Goal: Transaction & Acquisition: Purchase product/service

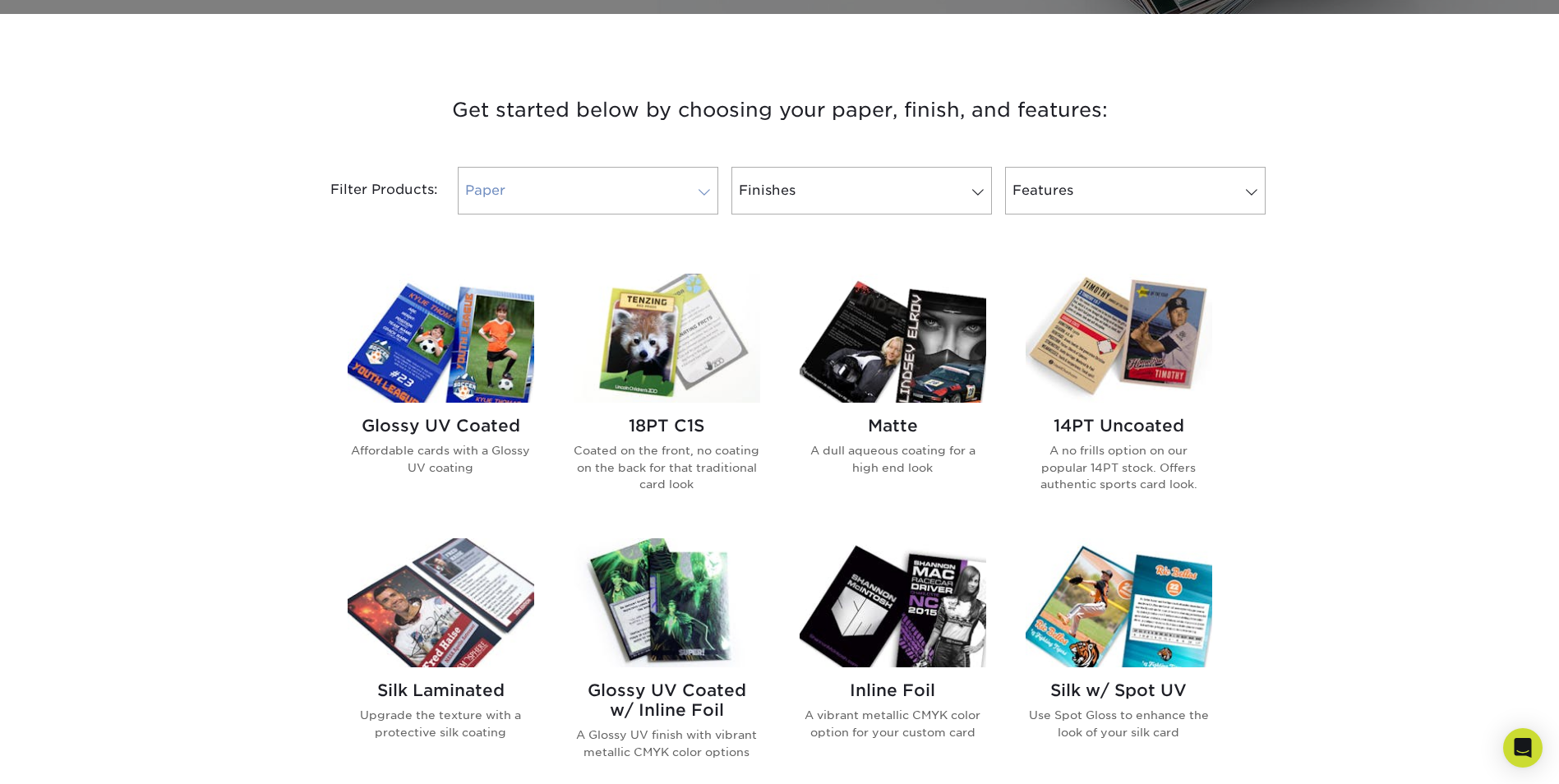
scroll to position [575, 0]
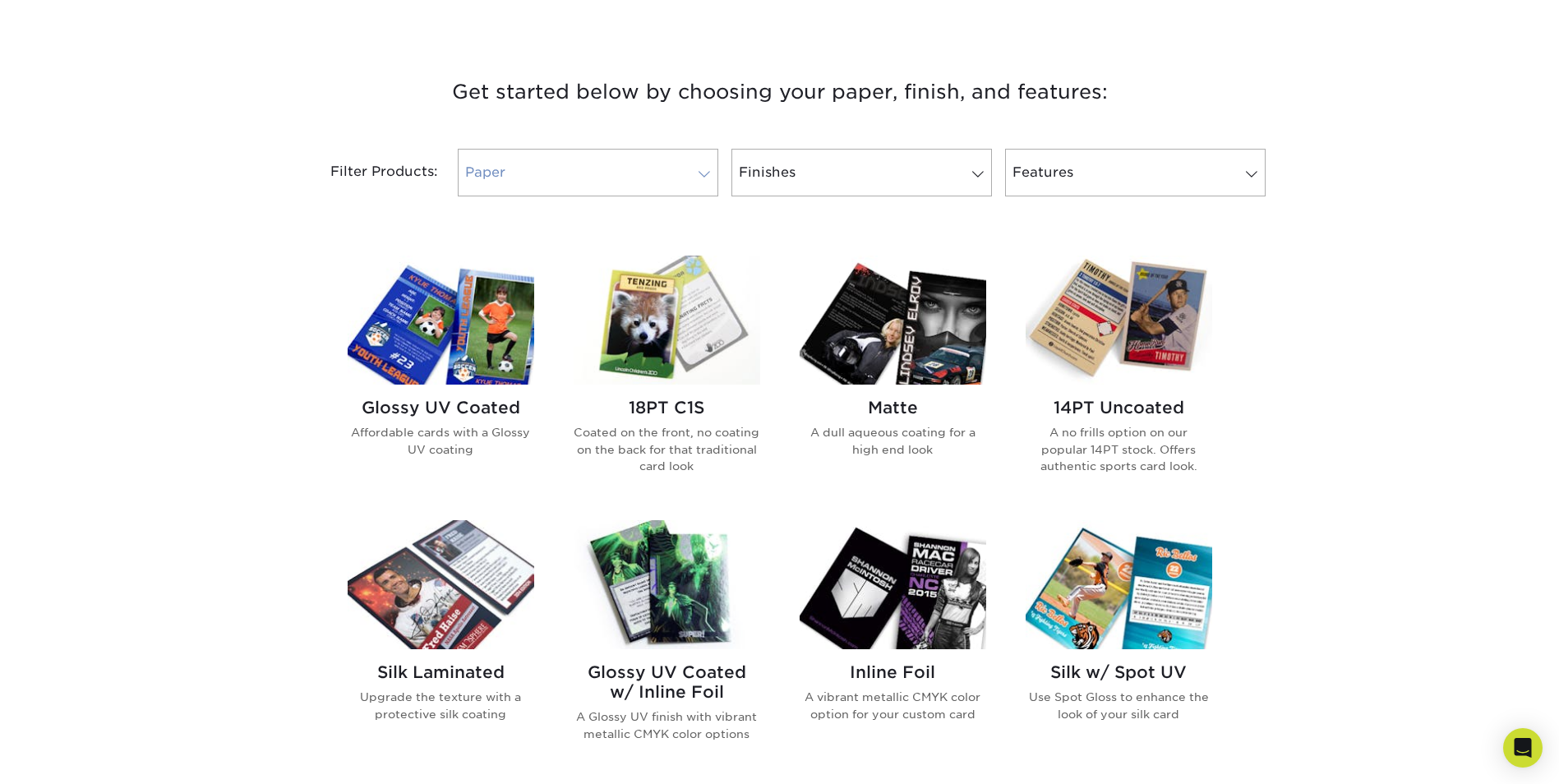
click at [653, 172] on link "Paper" at bounding box center [588, 172] width 260 height 48
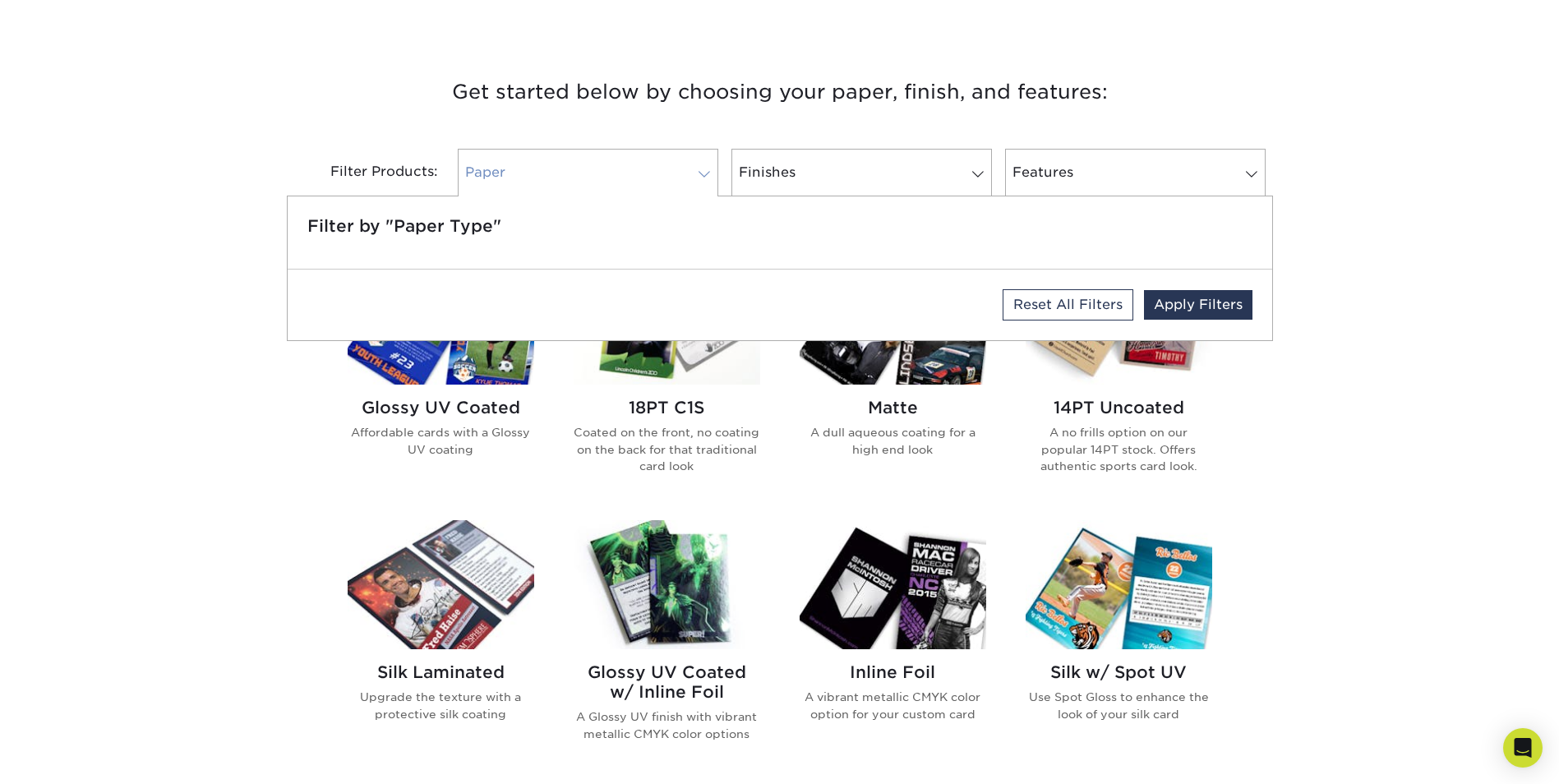
click at [653, 172] on link "Paper" at bounding box center [588, 172] width 260 height 48
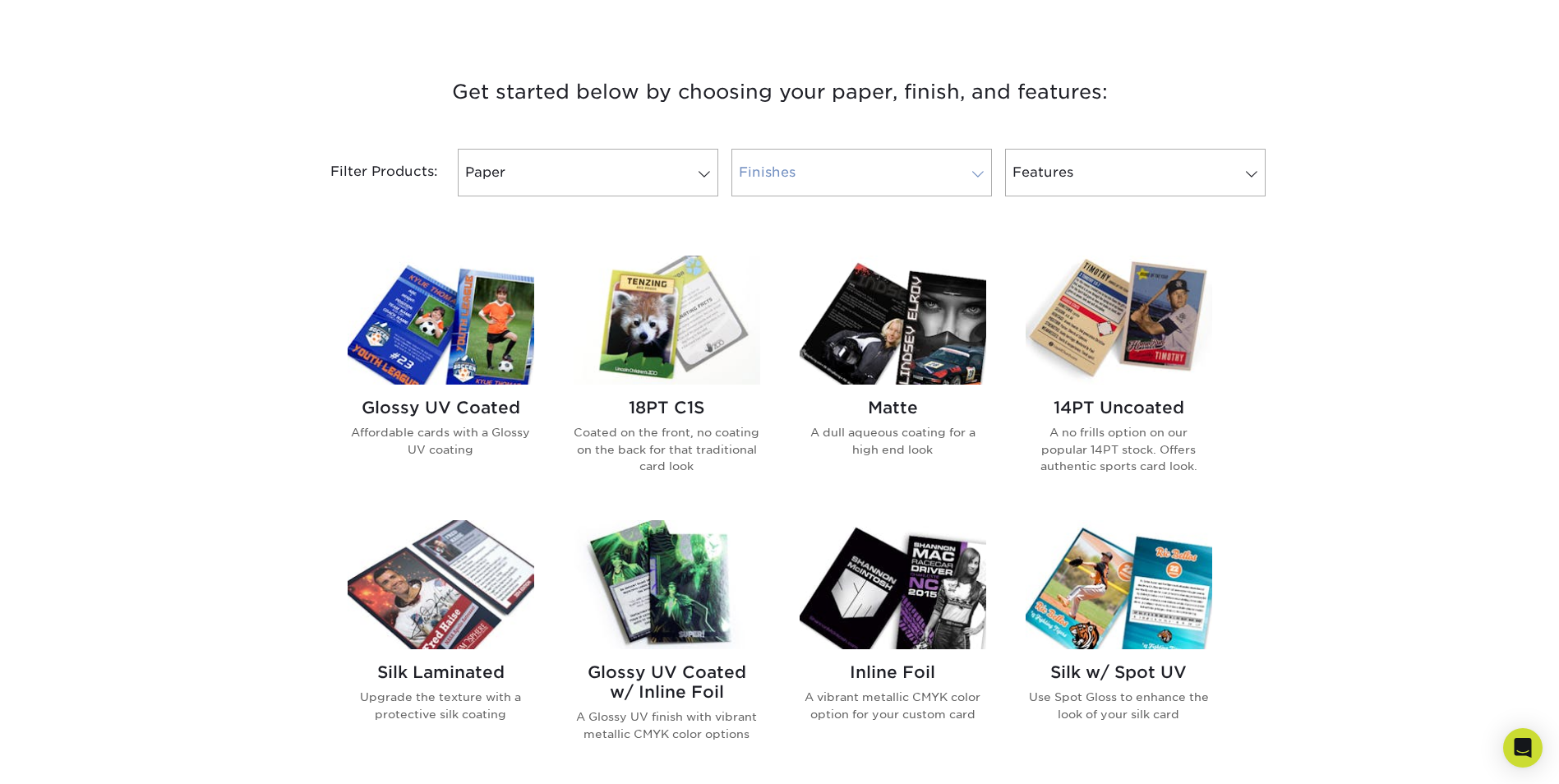
click at [806, 177] on link "Finishes" at bounding box center [861, 172] width 260 height 48
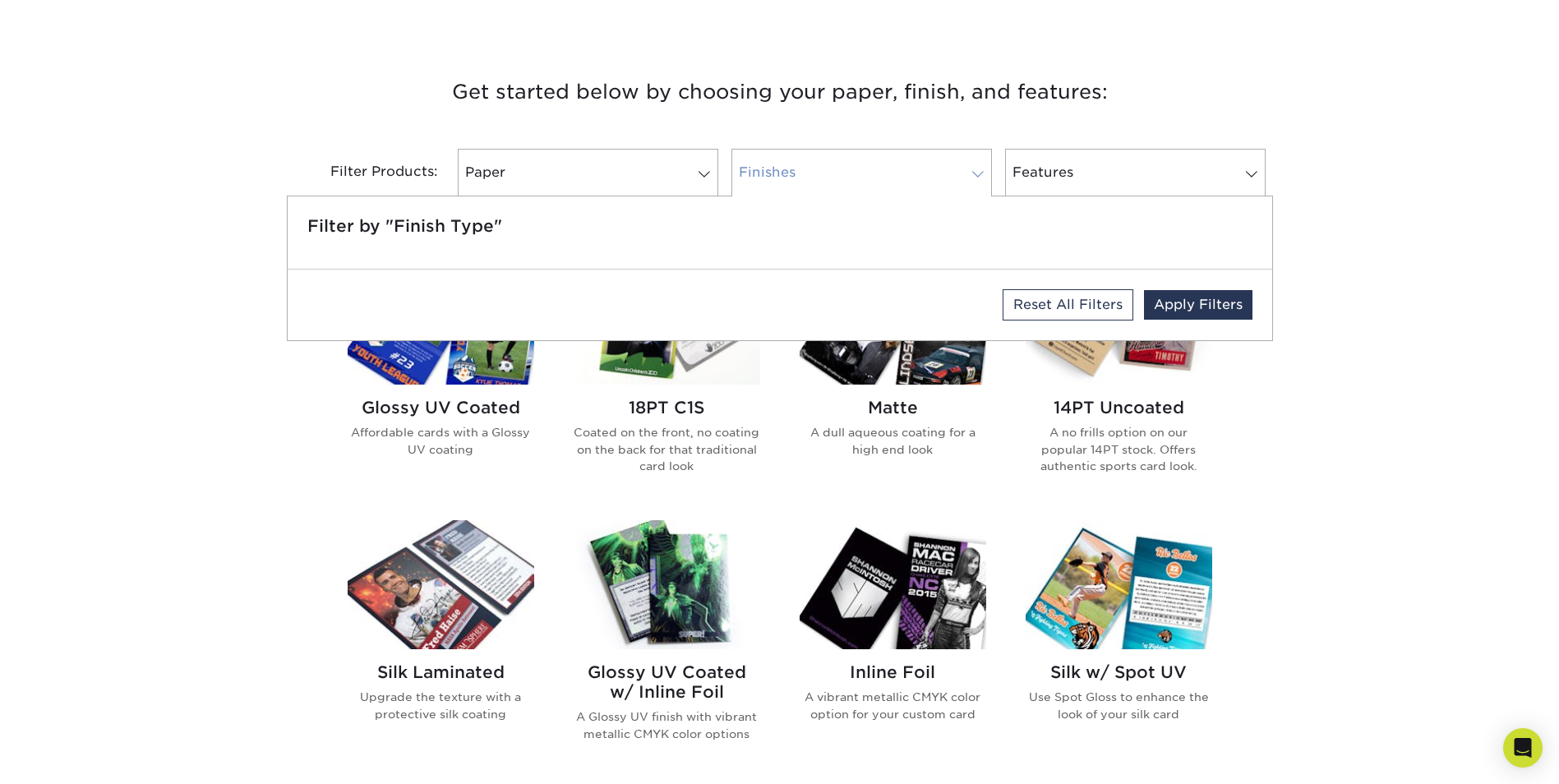
click at [806, 177] on link "Finishes" at bounding box center [861, 172] width 260 height 48
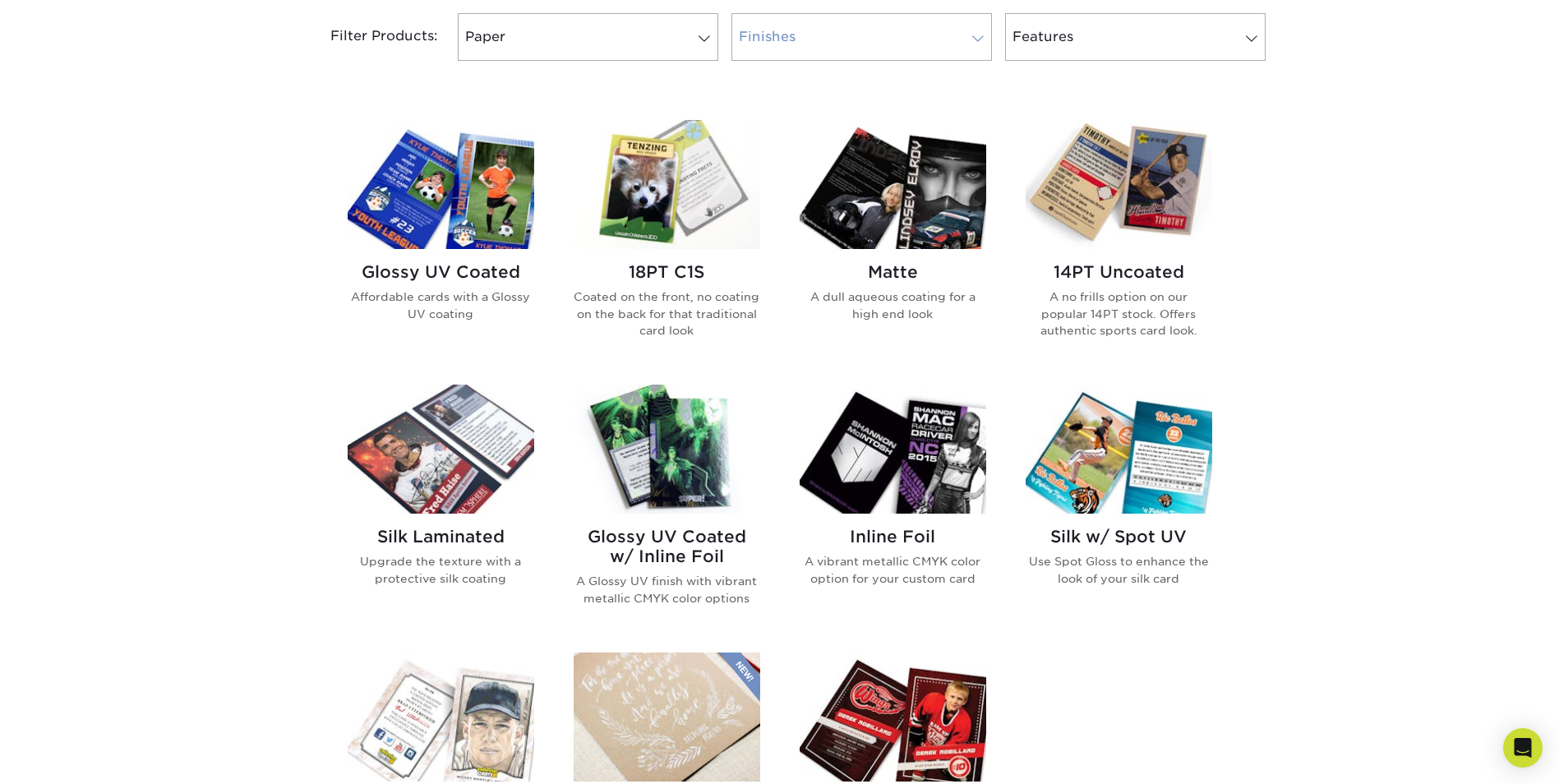
scroll to position [740, 0]
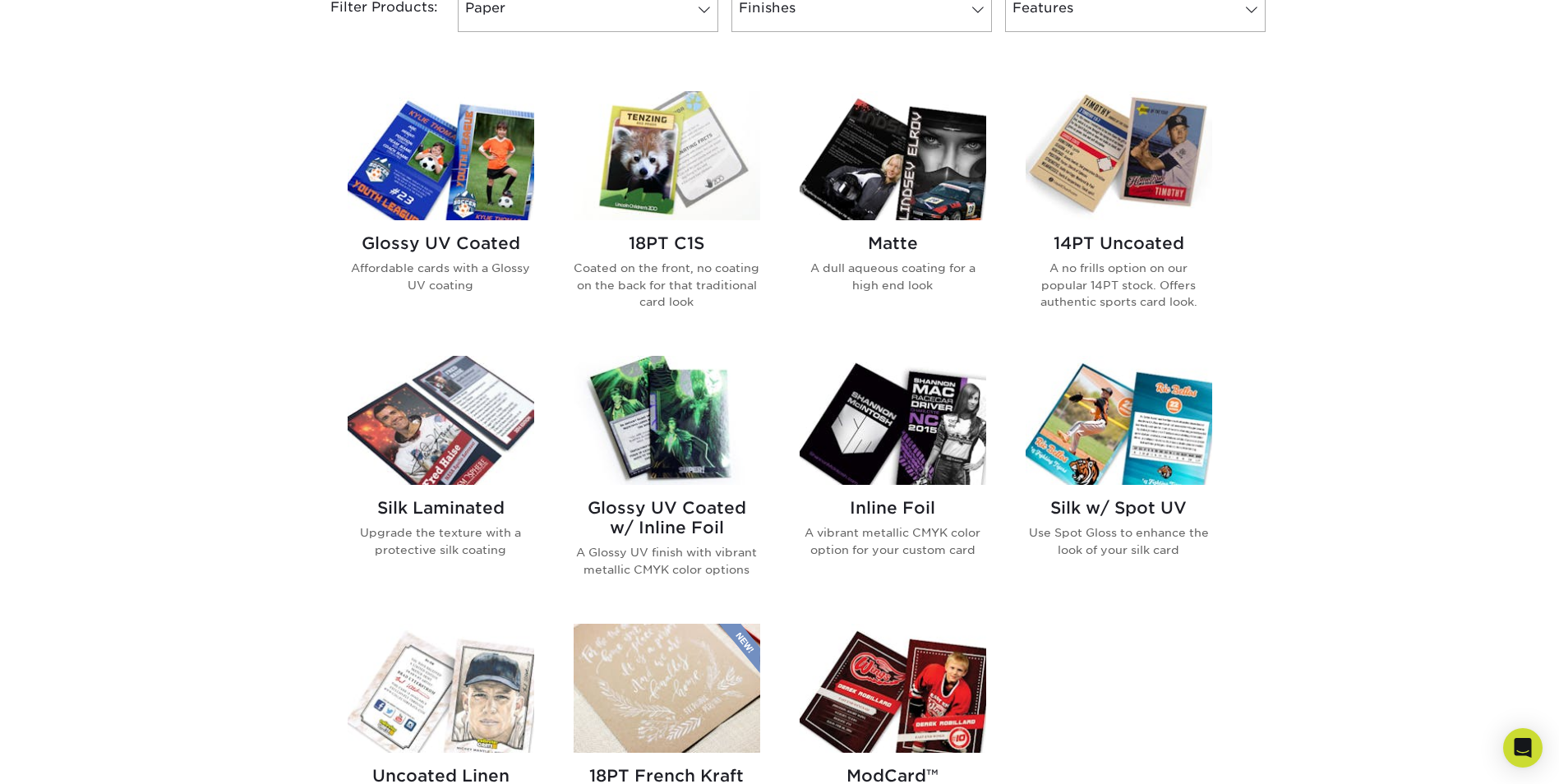
click at [1153, 121] on img at bounding box center [1120, 155] width 187 height 129
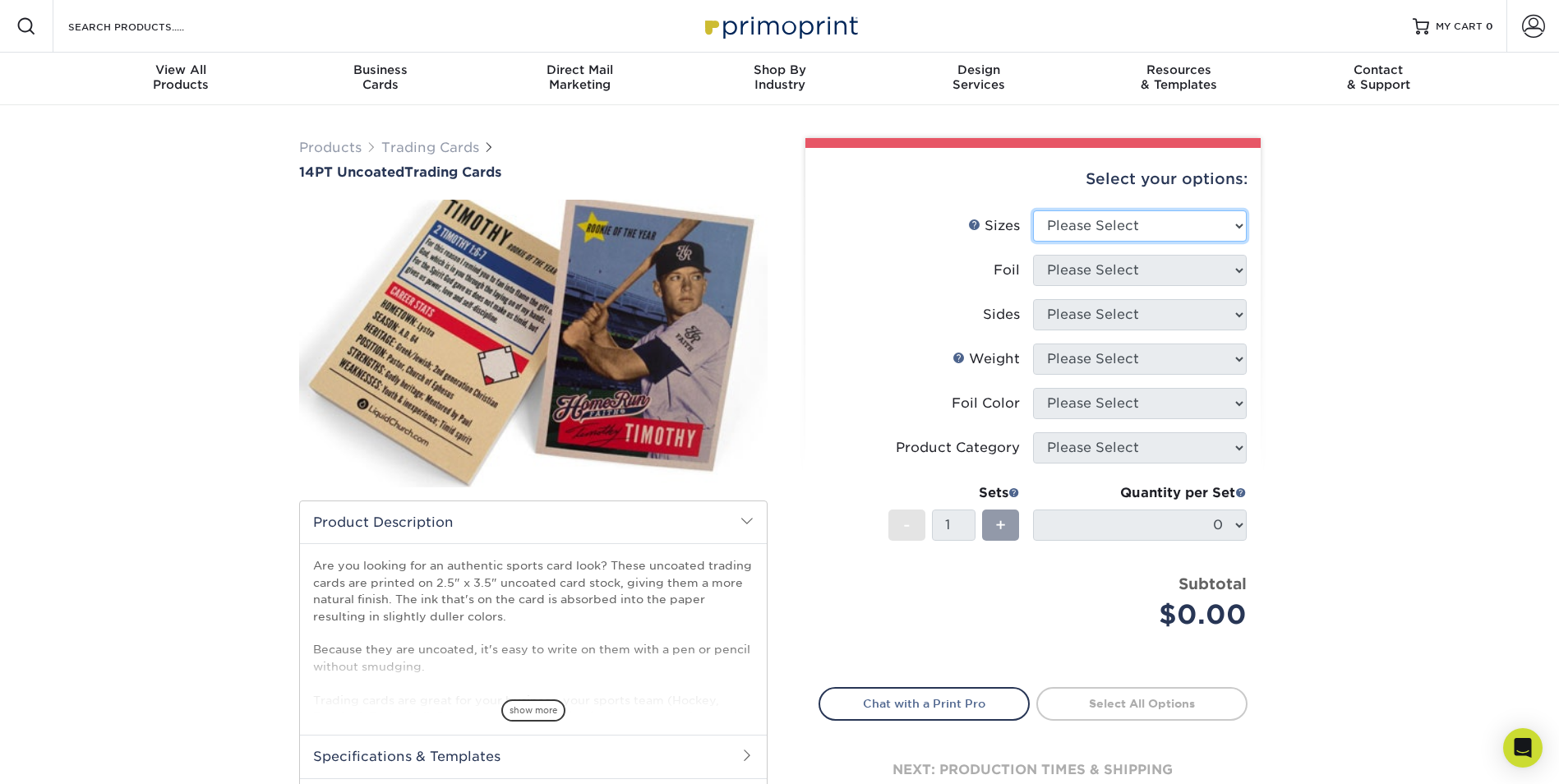
click at [1085, 222] on select "Please Select 2.5" x 3.5"" at bounding box center [1139, 226] width 213 height 31
select select "2.50x3.50"
click at [1033, 210] on select "Please Select 2.5" x 3.5"" at bounding box center [1139, 226] width 213 height 31
click at [1089, 276] on select "Please Select Yes No" at bounding box center [1139, 270] width 213 height 31
select select "0"
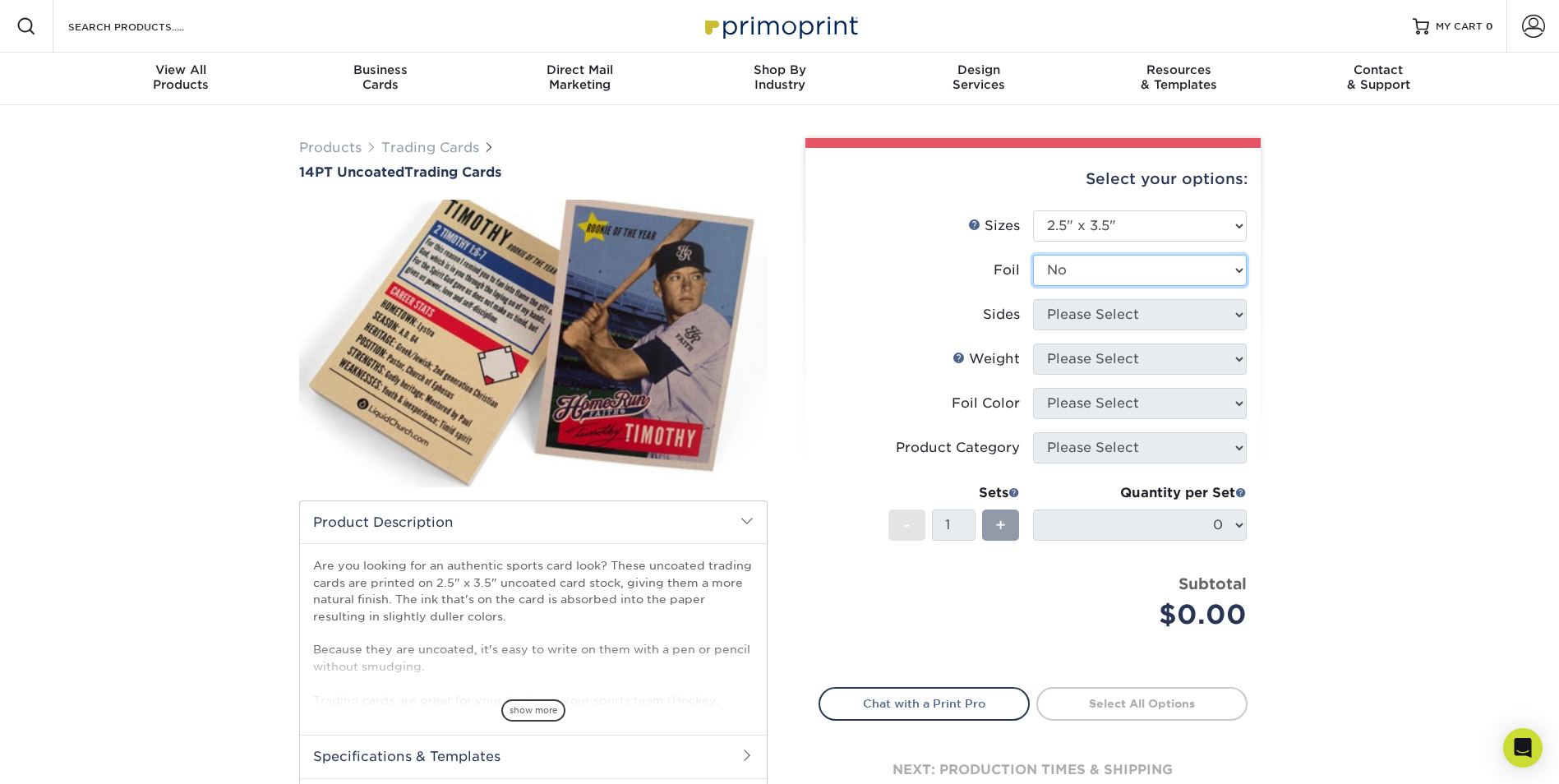
click at [1033, 254] on select "Please Select Yes No" at bounding box center [1139, 270] width 213 height 31
click at [1087, 315] on select "Please Select Print Both Sides Print Front Only" at bounding box center [1139, 314] width 213 height 31
select select "13abbda7-1d64-4f25-8bb2-c179b224825d"
click at [1033, 299] on select "Please Select Print Both Sides Print Front Only" at bounding box center [1139, 314] width 213 height 31
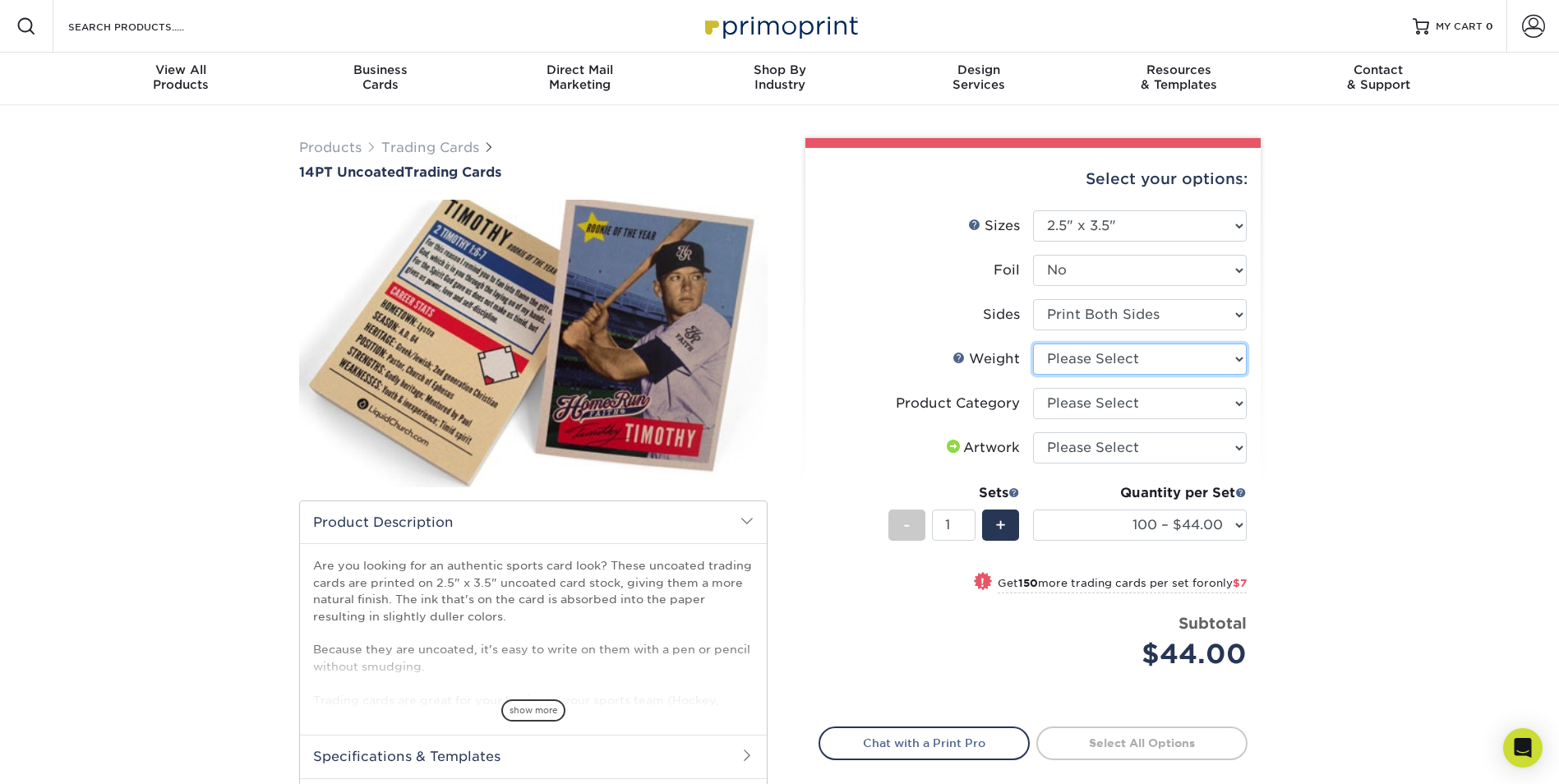
click at [1072, 371] on select "Please Select 14PT Uncoated" at bounding box center [1139, 360] width 213 height 31
select select "14PT Uncoated"
click at [1033, 344] on select "Please Select 14PT Uncoated" at bounding box center [1139, 360] width 213 height 31
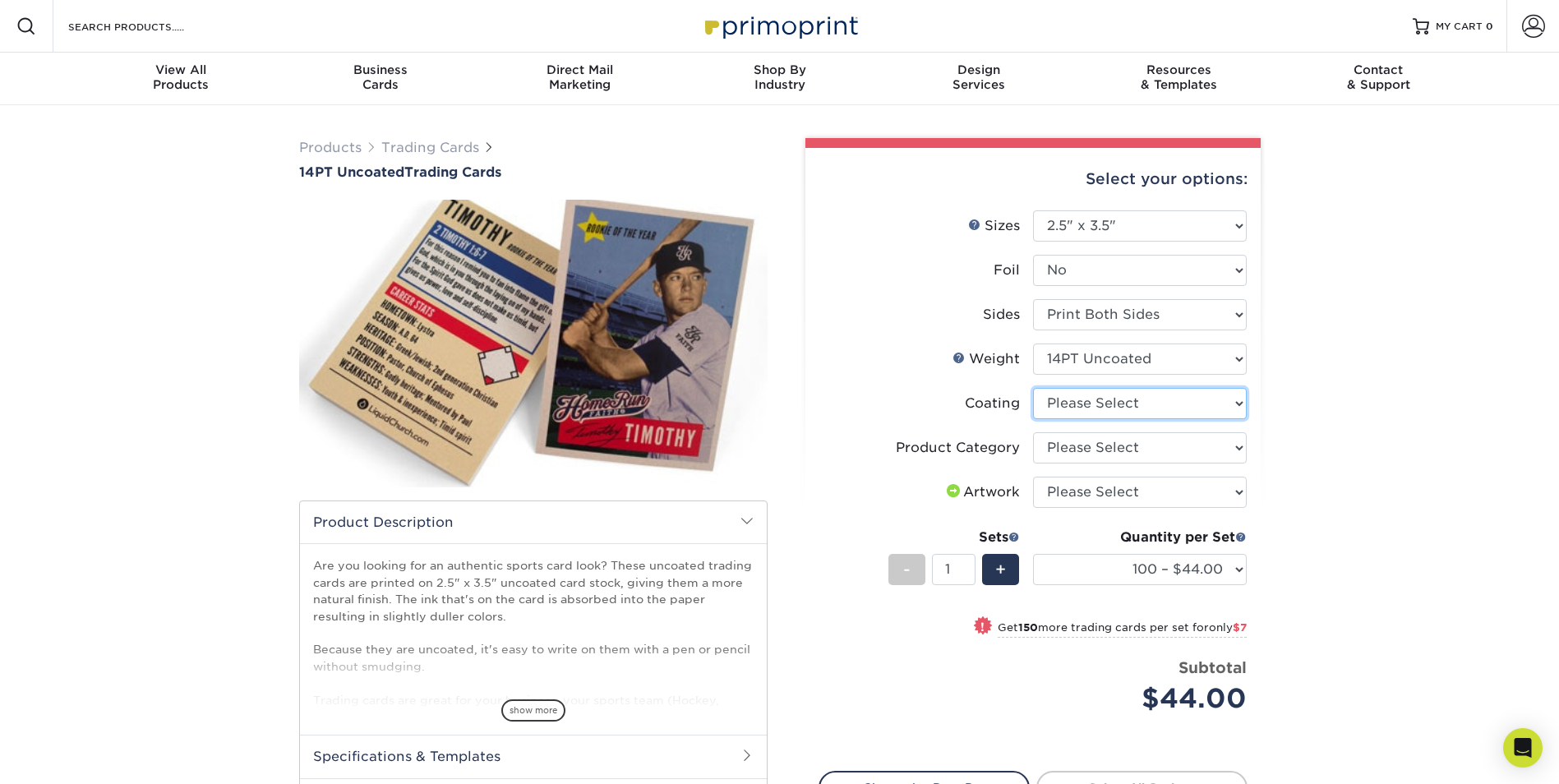
click at [1124, 408] on select at bounding box center [1139, 404] width 213 height 31
select select "3e7618de-abca-4bda-9f97-8b9129e913d8"
click at [1033, 388] on select at bounding box center [1139, 404] width 213 height 31
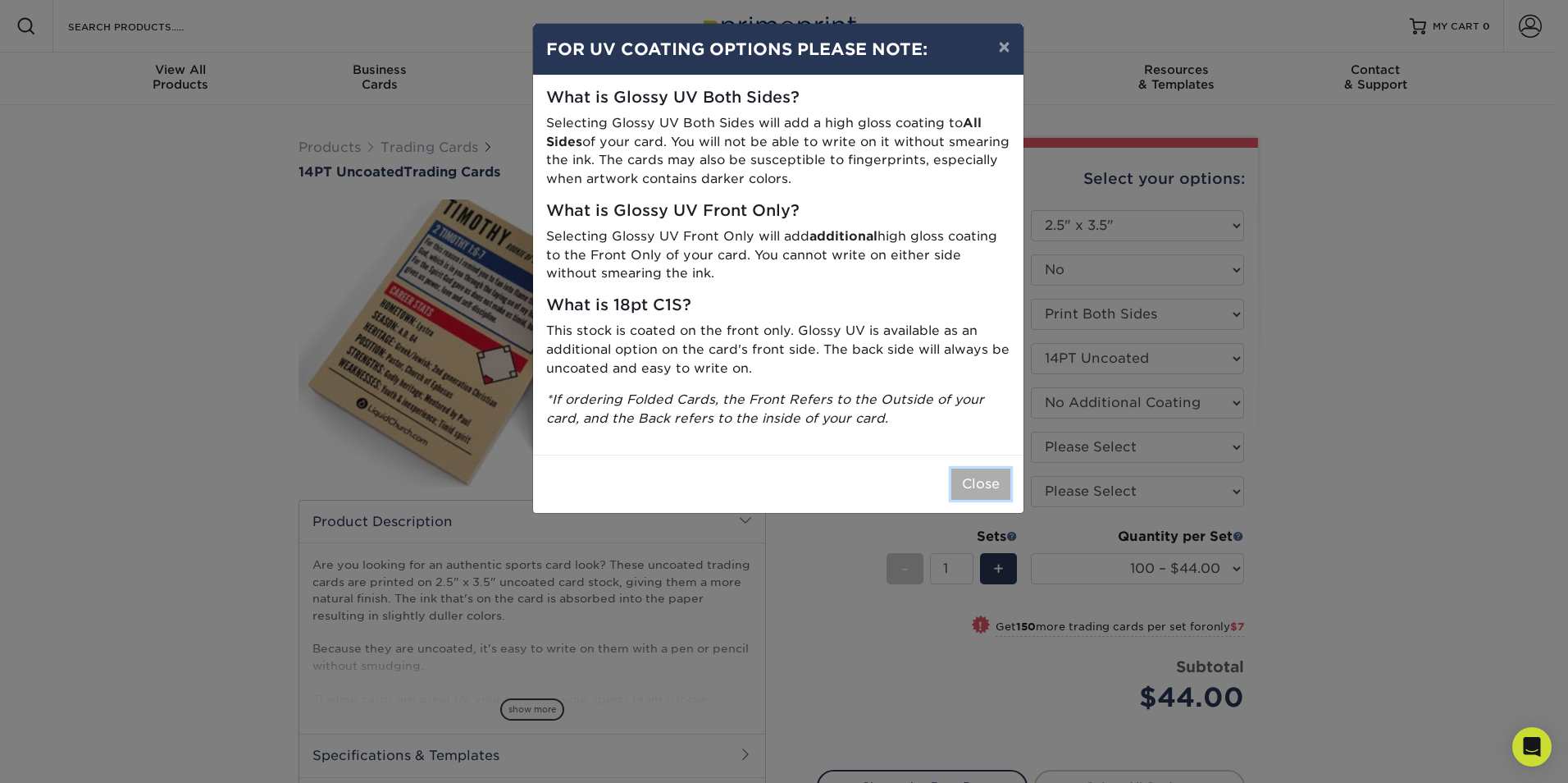
click at [985, 485] on button "Close" at bounding box center [981, 485] width 59 height 31
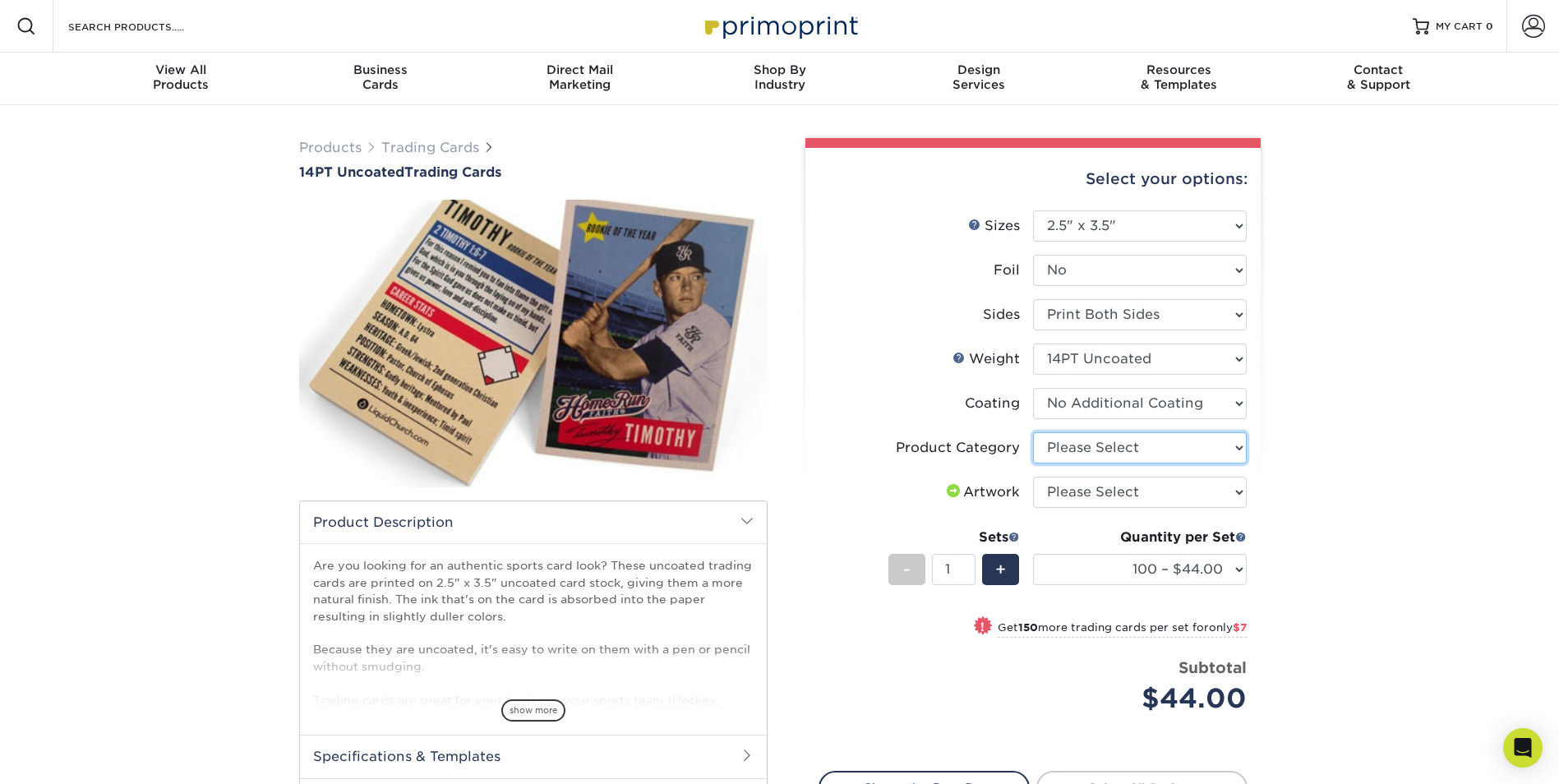
click at [1147, 441] on select "Please Select Trading Cards" at bounding box center [1139, 448] width 213 height 31
select select "c2f9bce9-36c2-409d-b101-c29d9d031e18"
click at [1033, 432] on select "Please Select Trading Cards" at bounding box center [1139, 448] width 213 height 31
click at [1148, 504] on select "Please Select I will upload files I need a design - $100" at bounding box center [1139, 492] width 213 height 31
select select "upload"
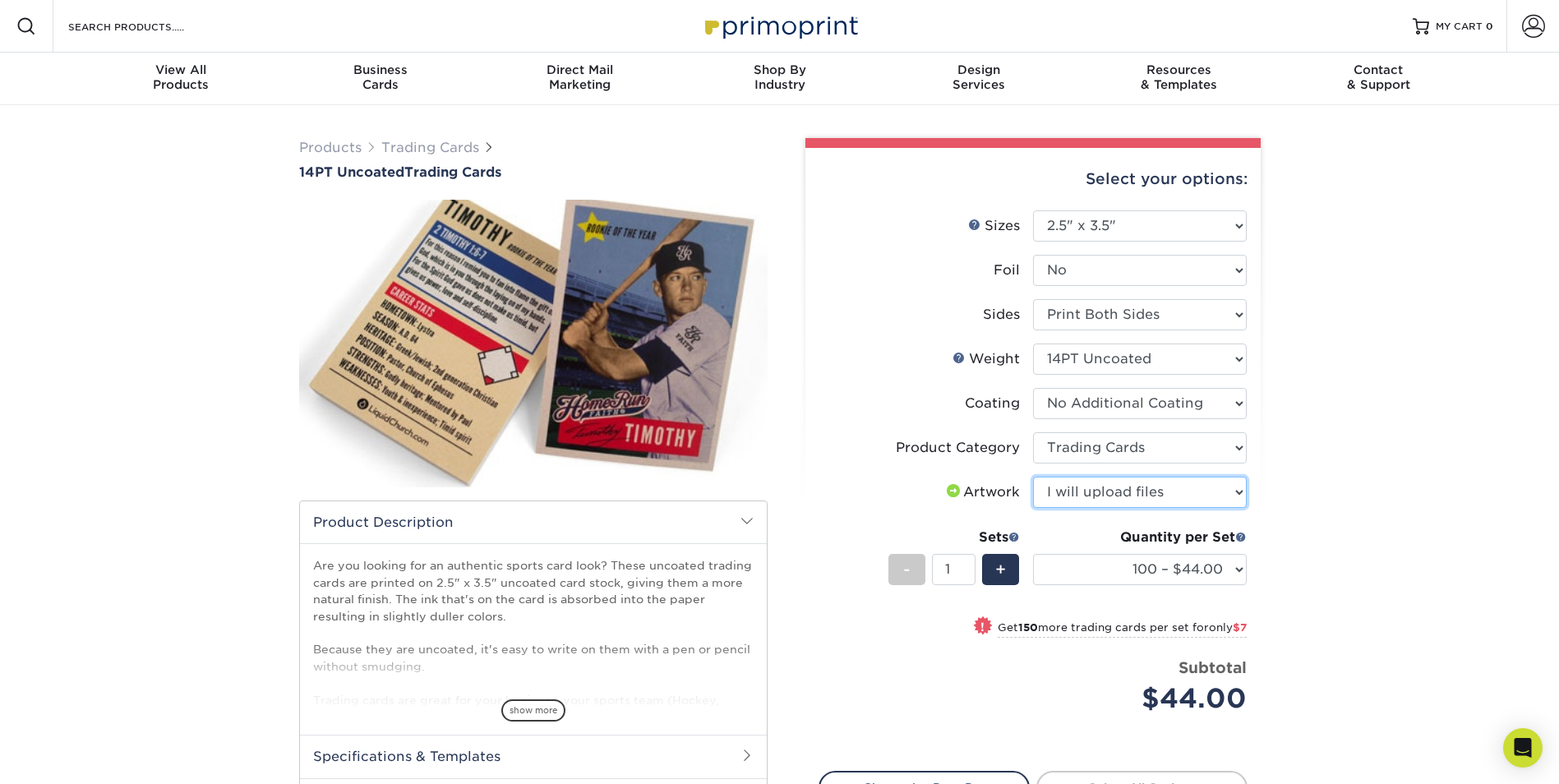
click at [1033, 476] on select "Please Select I will upload files I need a design - $100" at bounding box center [1139, 492] width 213 height 31
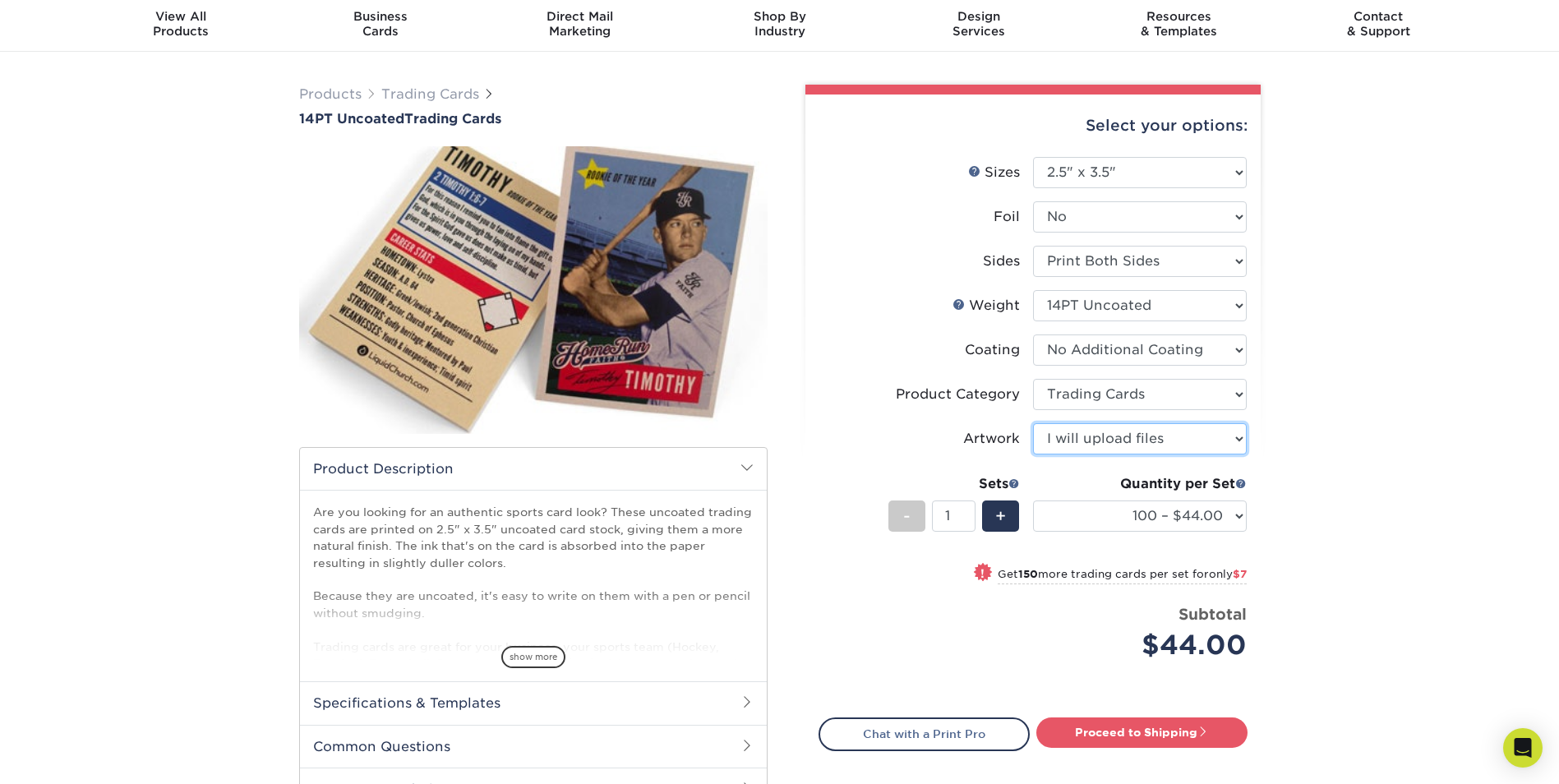
scroll to position [83, 0]
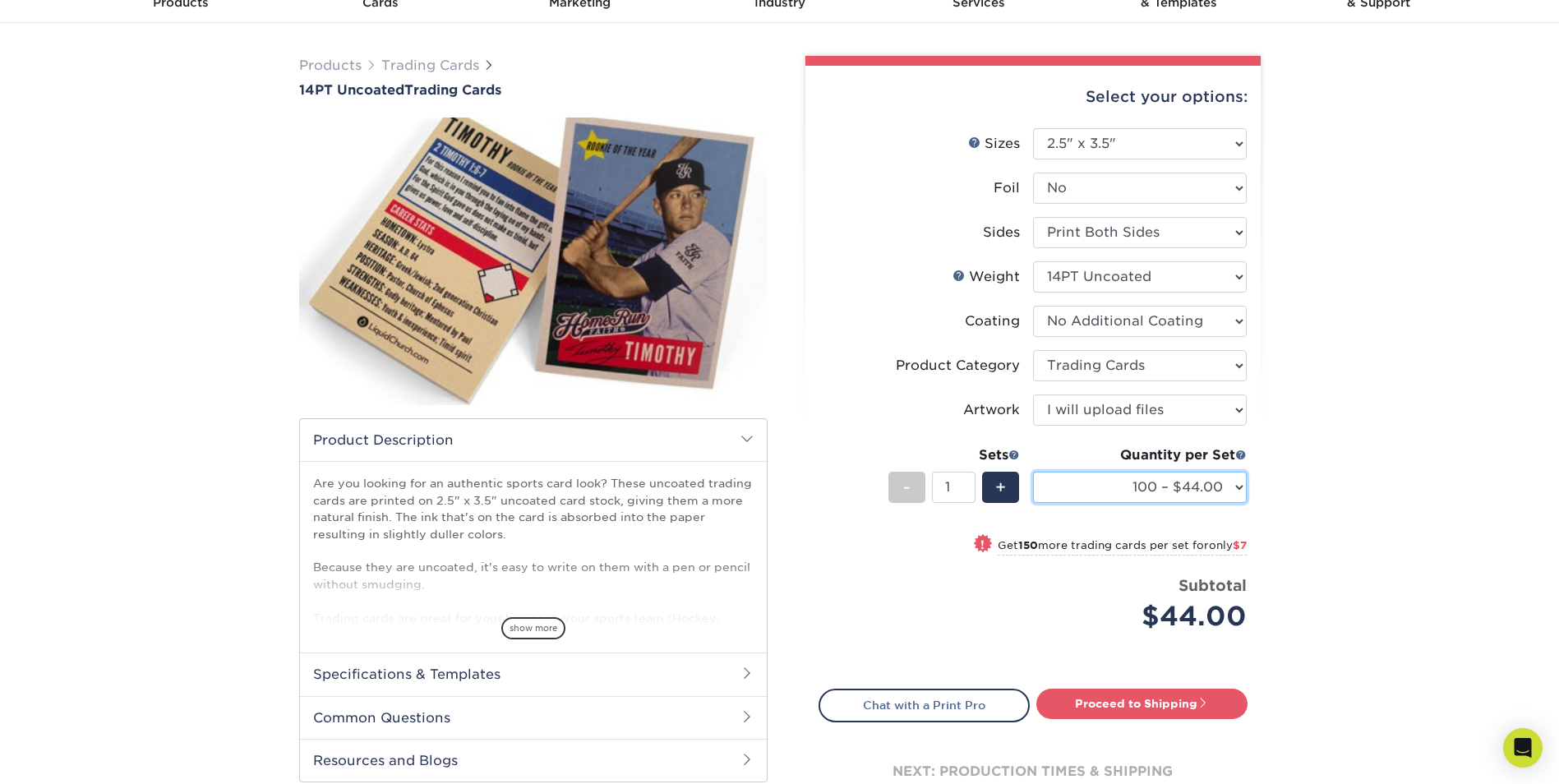
click at [1204, 490] on select "100 – $44.00 250 – $51.00 500 – $54.00 1000 – $78.00 2500 – $148.00 5000 – $198…" at bounding box center [1139, 487] width 213 height 31
